Goal: Check status: Check status

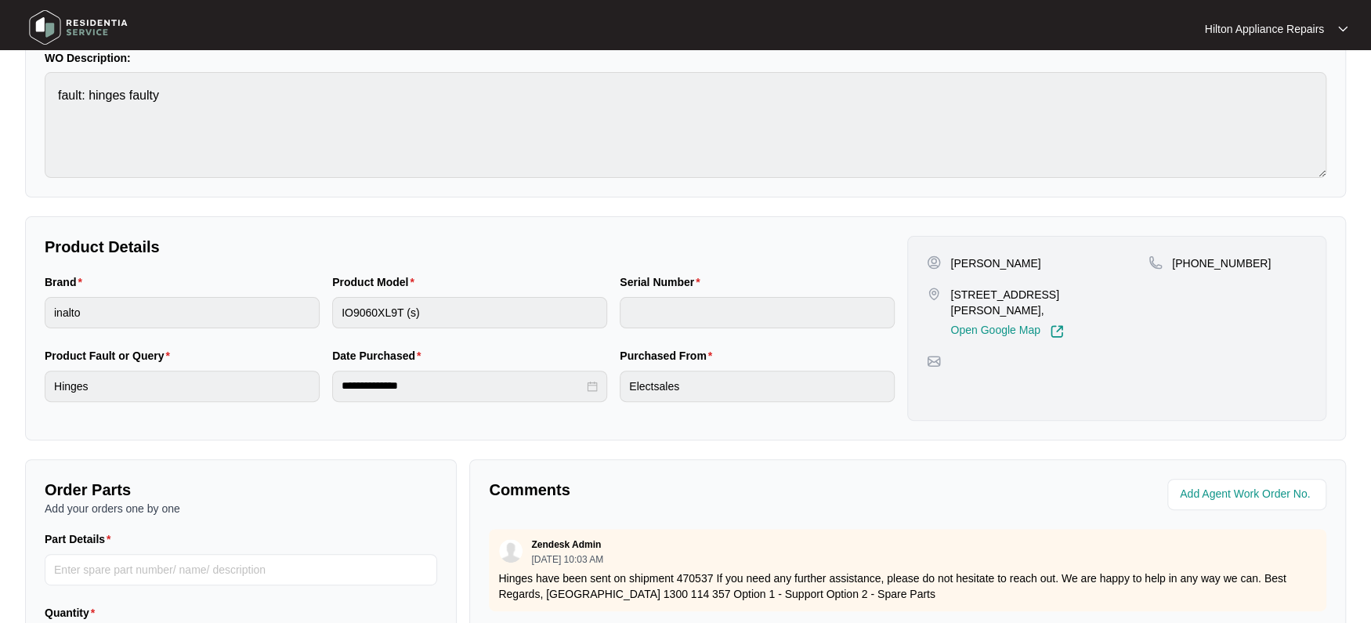
scroll to position [293, 0]
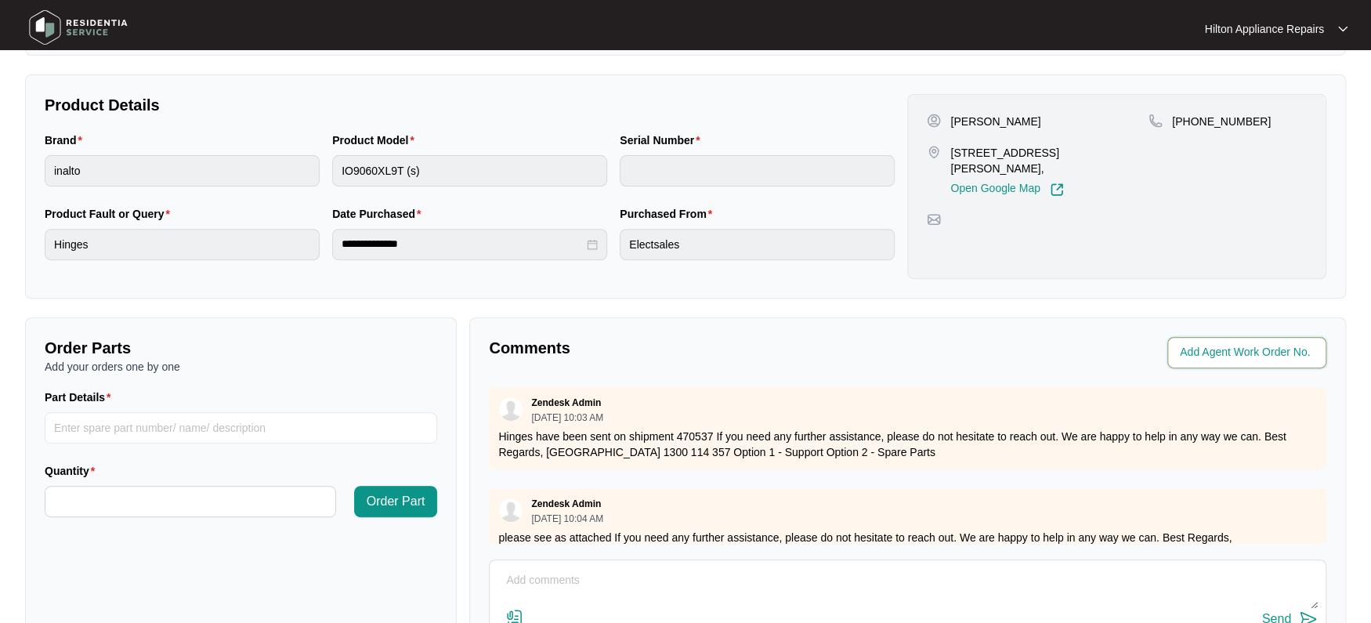
click at [1204, 353] on input "string" at bounding box center [1248, 352] width 137 height 19
type input "41991"
click at [888, 369] on div "Comments Agent Work Order No. Zendesk Admin [DATE] 10:03 AM Hinges have been se…" at bounding box center [907, 518] width 876 height 403
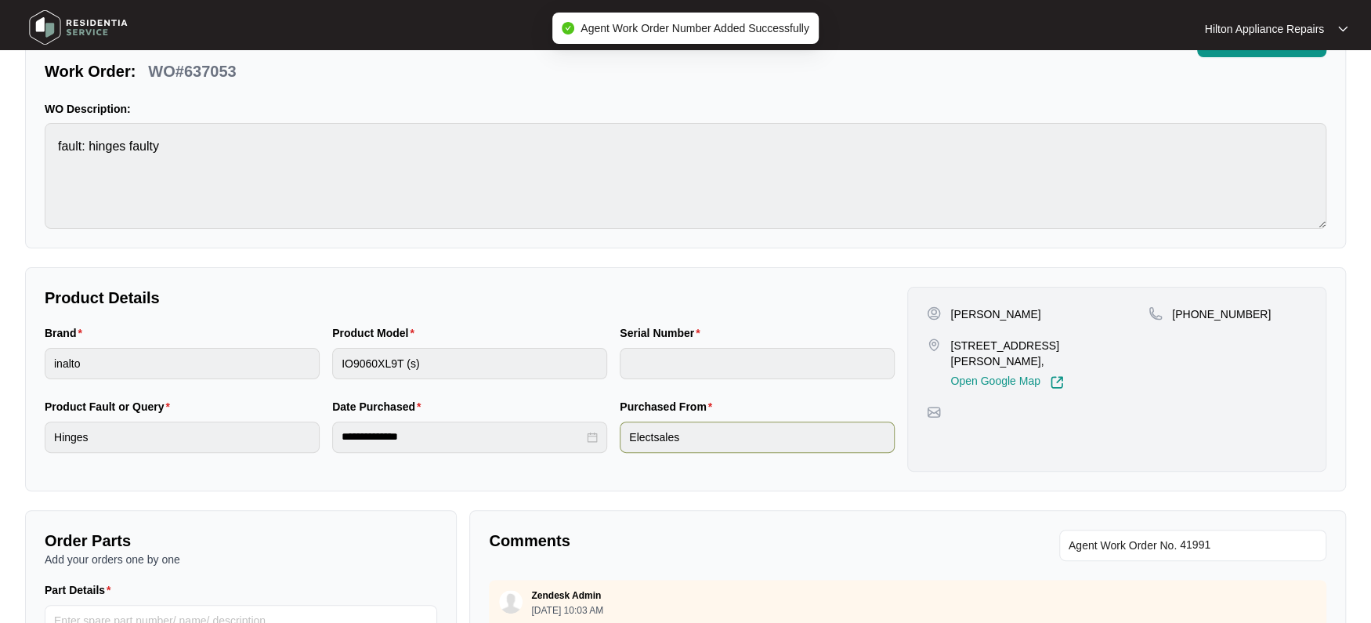
scroll to position [0, 0]
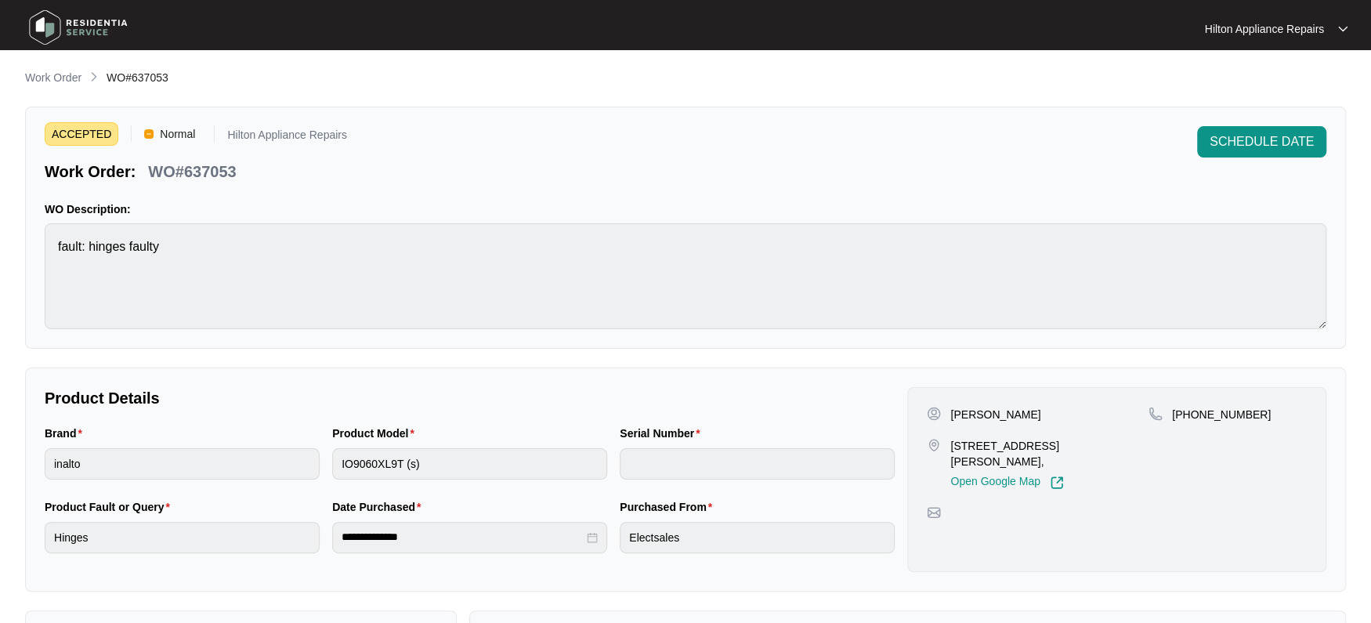
drag, startPoint x: 51, startPoint y: 78, endPoint x: 89, endPoint y: 75, distance: 37.7
click at [51, 78] on p "Work Order" at bounding box center [53, 78] width 56 height 16
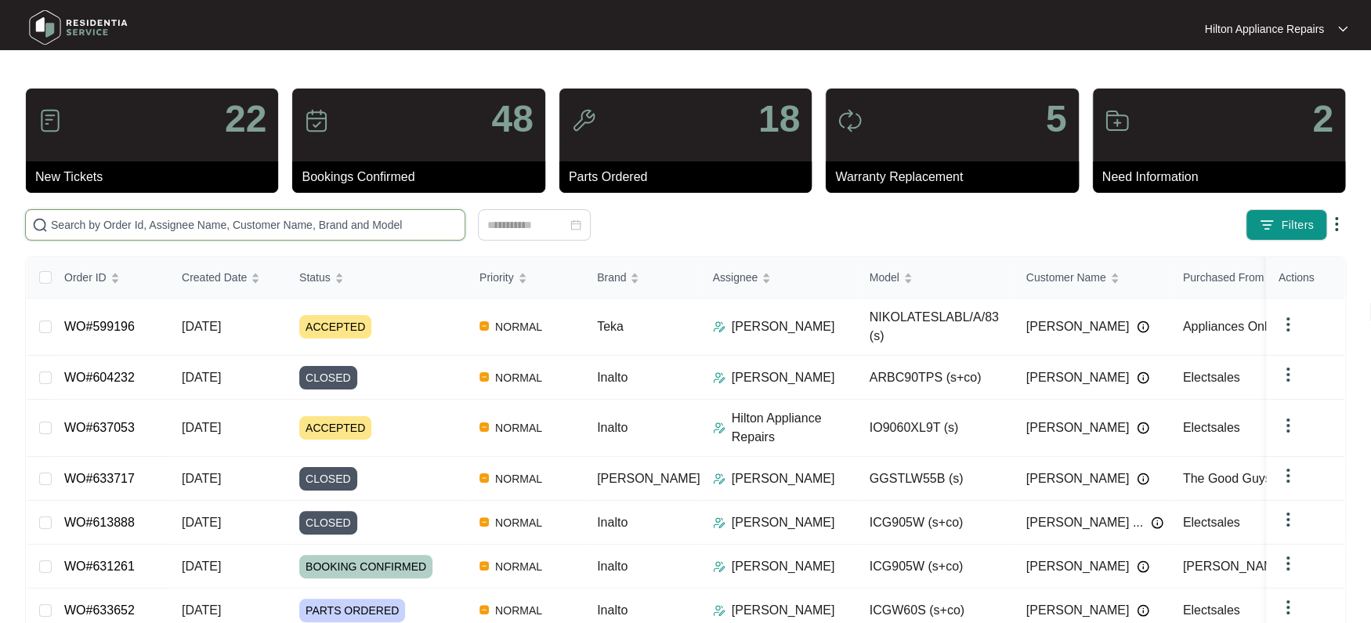
click at [78, 225] on input "text" at bounding box center [254, 224] width 407 height 17
paste input "WO#623006"
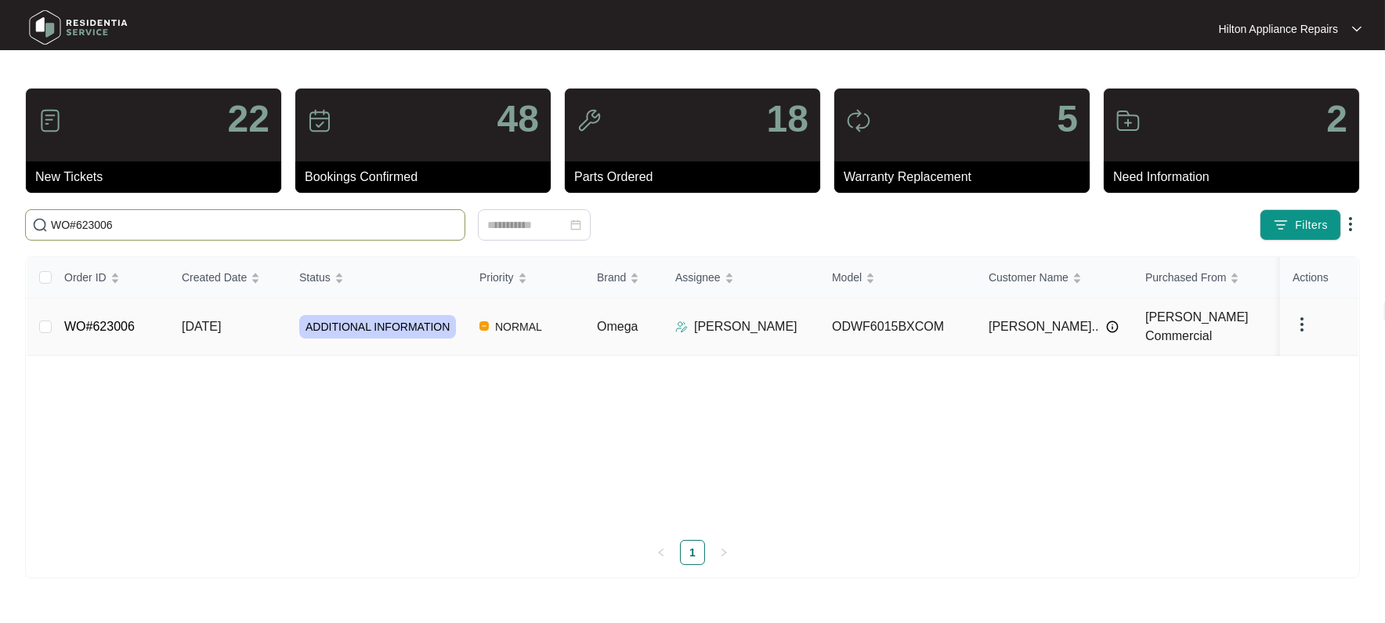
type input "WO#623006"
click at [208, 323] on span "[DATE]" at bounding box center [201, 326] width 39 height 13
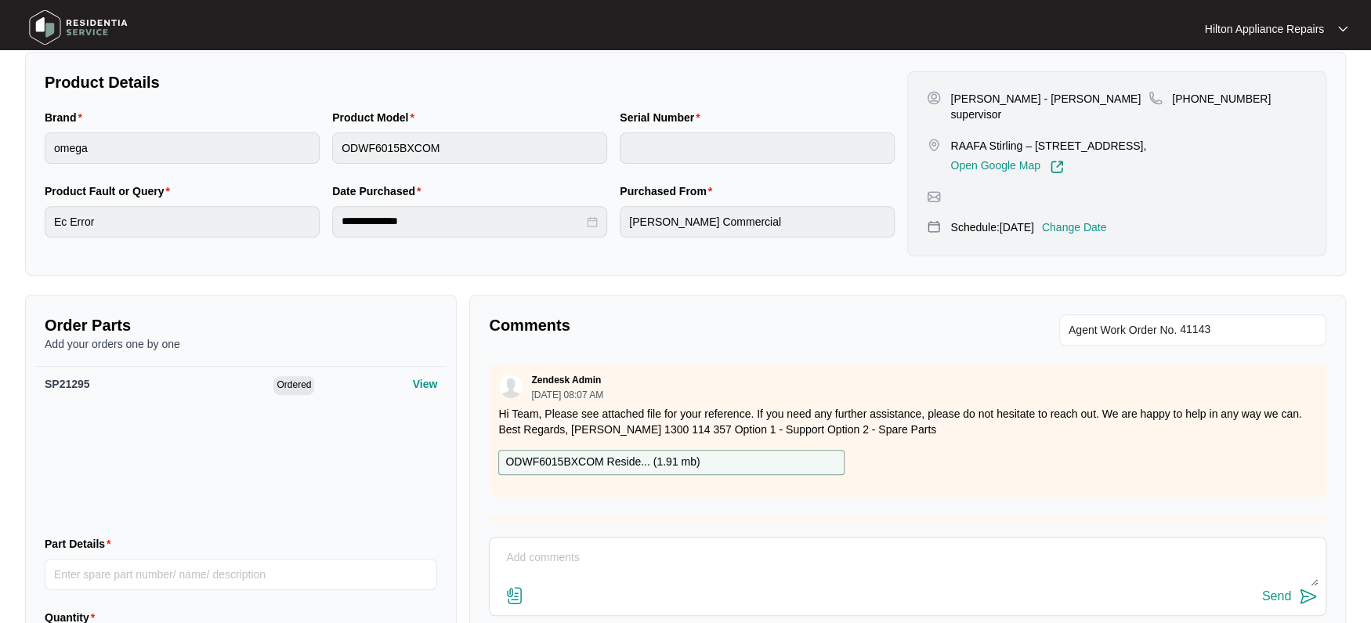
scroll to position [418, 0]
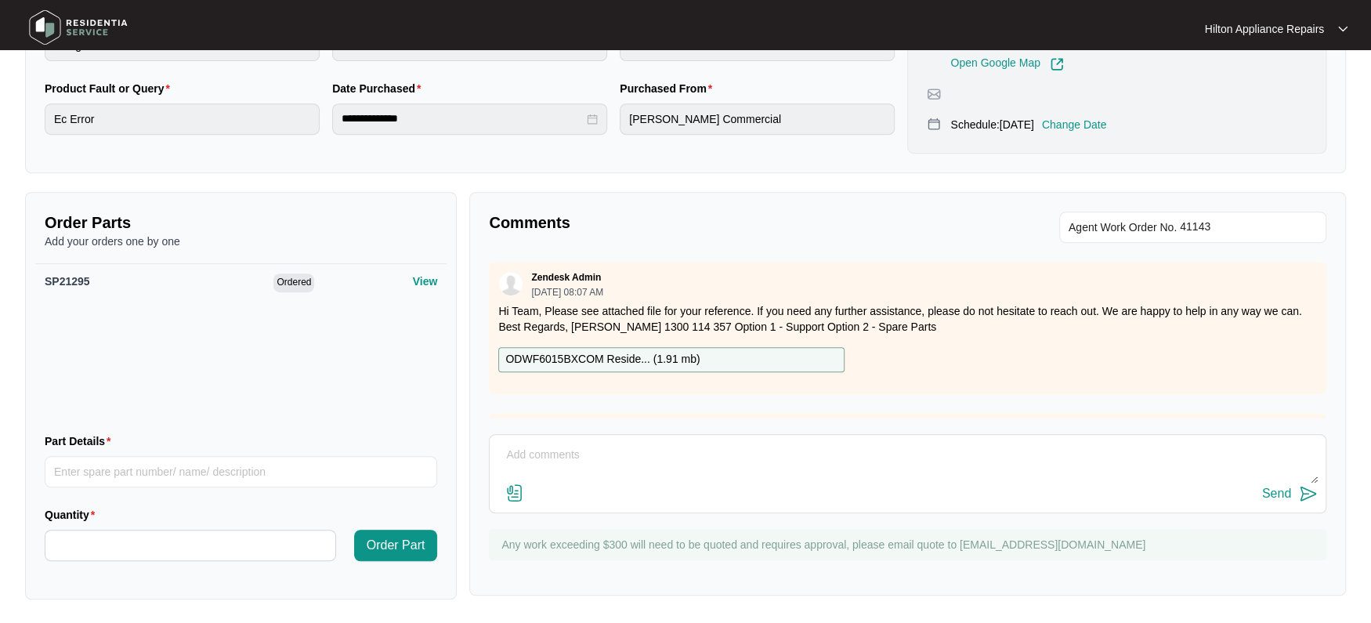
click at [562, 469] on textarea at bounding box center [907, 463] width 820 height 41
paste textarea "Called Marcus LMTC & texted"
type textarea "Called Marcus LMTC & texted"
click at [1271, 488] on div "Send" at bounding box center [1276, 493] width 29 height 14
